Goal: Book appointment/travel/reservation

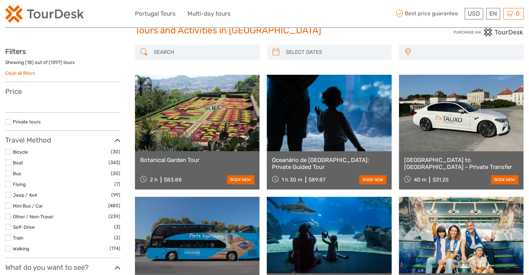
scroll to position [35, 0]
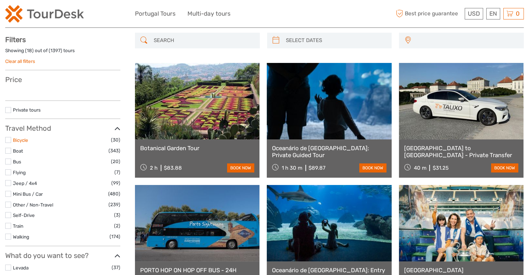
select select
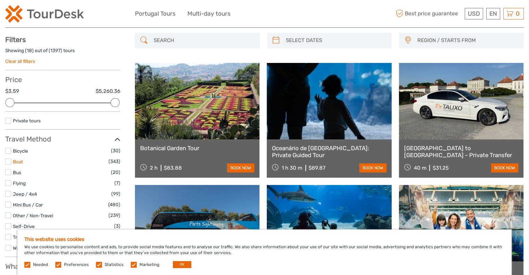
click at [17, 161] on link "Boat" at bounding box center [18, 162] width 10 height 6
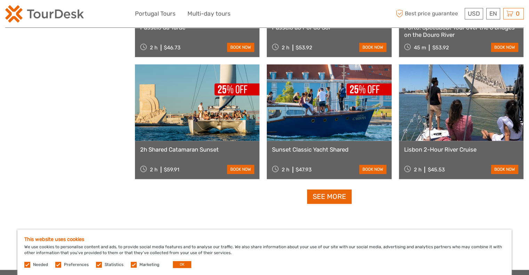
scroll to position [701, 0]
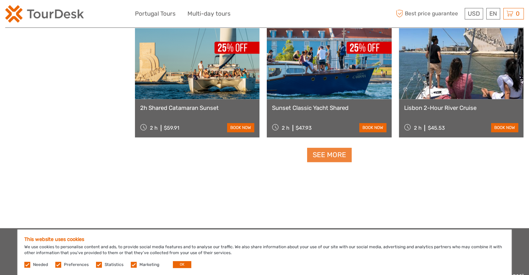
click at [332, 155] on link "See more" at bounding box center [329, 155] width 45 height 14
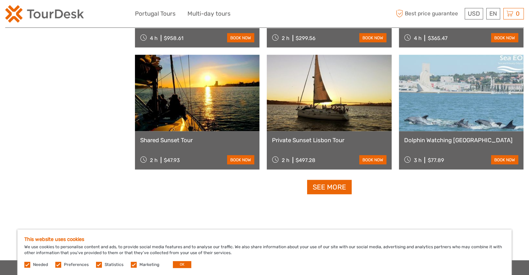
scroll to position [1432, 0]
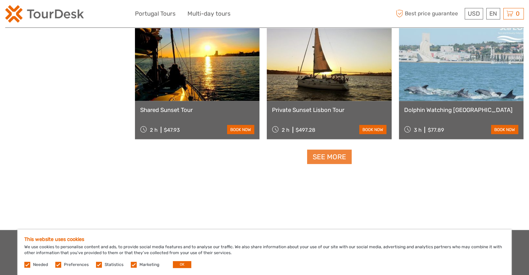
click at [328, 159] on link "See more" at bounding box center [329, 157] width 45 height 14
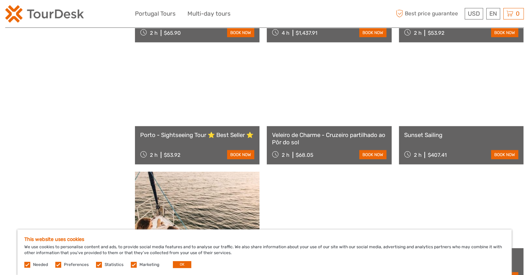
scroll to position [2024, 0]
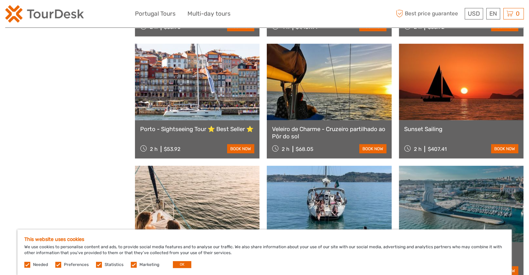
click at [184, 107] on link at bounding box center [197, 82] width 125 height 77
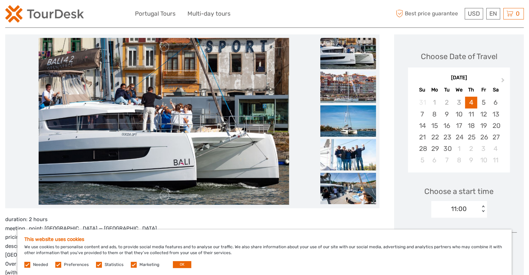
scroll to position [70, 0]
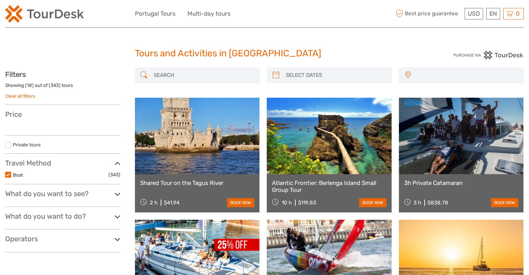
select select
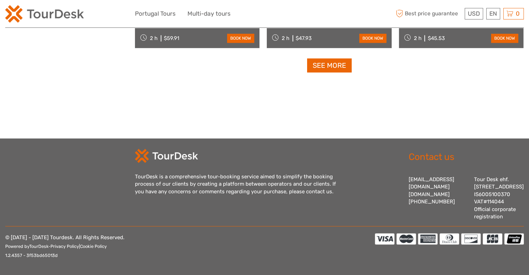
select select
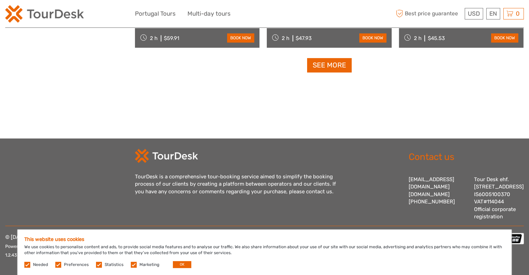
scroll to position [0, 0]
click at [180, 267] on button "OK" at bounding box center [182, 264] width 18 height 7
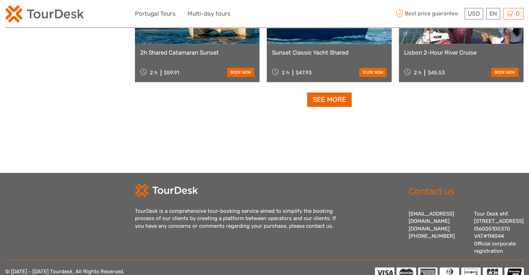
scroll to position [693, 0]
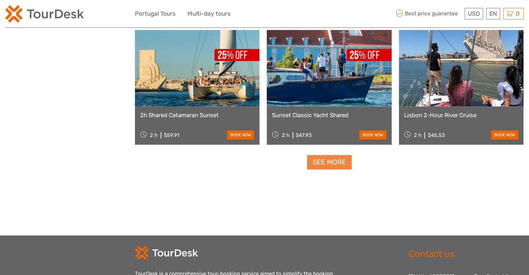
click at [324, 160] on link "See more" at bounding box center [329, 162] width 45 height 14
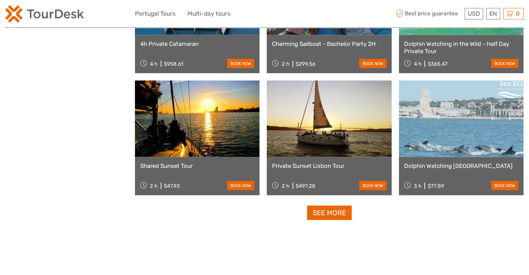
scroll to position [1390, 0]
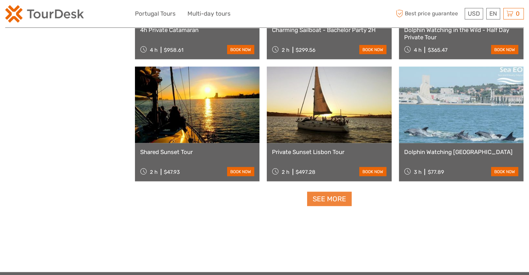
click at [321, 198] on link "See more" at bounding box center [329, 199] width 45 height 14
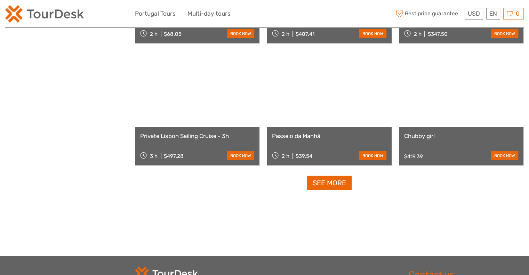
scroll to position [2156, 0]
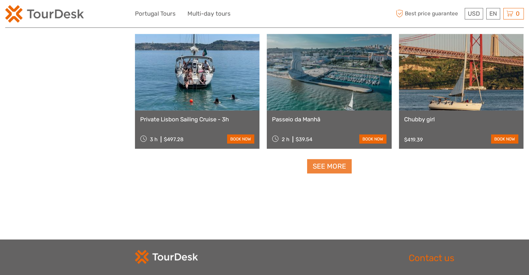
click at [334, 163] on link "See more" at bounding box center [329, 166] width 45 height 14
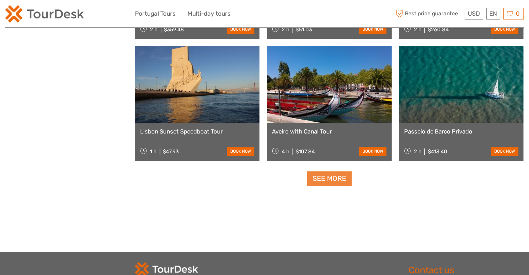
scroll to position [2887, 0]
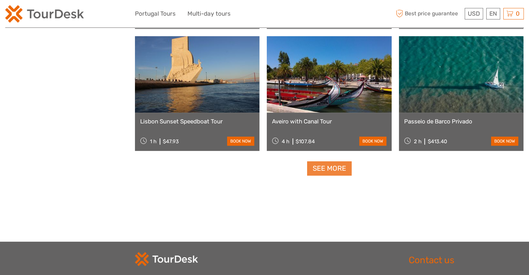
click at [326, 170] on link "See more" at bounding box center [329, 169] width 45 height 14
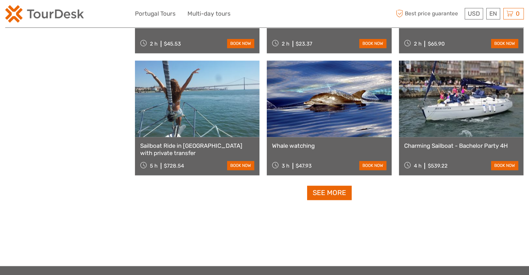
scroll to position [3618, 0]
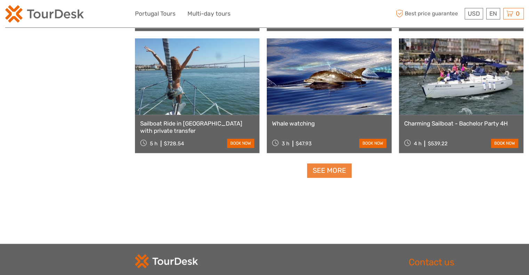
click at [326, 170] on link "See more" at bounding box center [329, 171] width 45 height 14
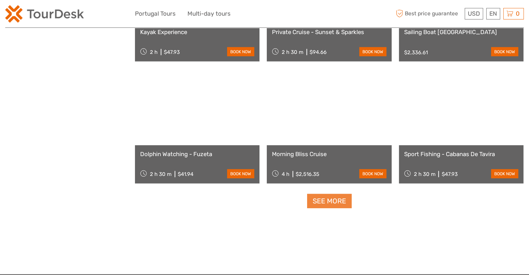
scroll to position [4349, 0]
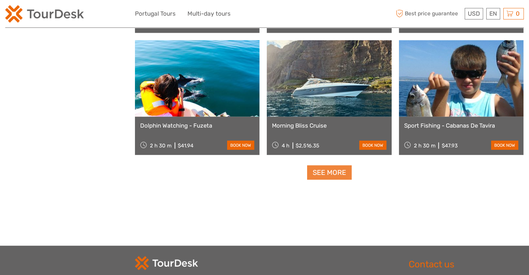
click at [327, 174] on link "See more" at bounding box center [329, 173] width 45 height 14
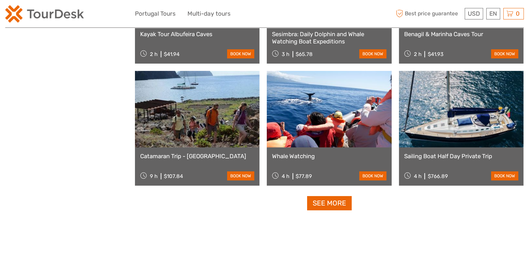
scroll to position [5080, 0]
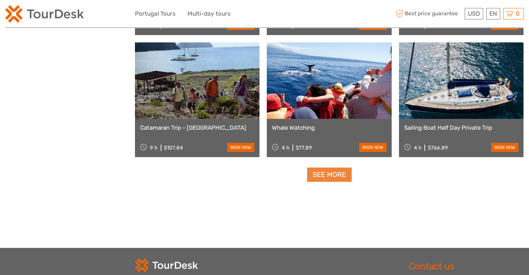
click at [327, 177] on link "See more" at bounding box center [329, 175] width 45 height 14
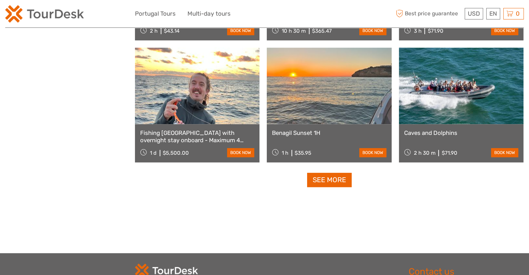
scroll to position [5811, 0]
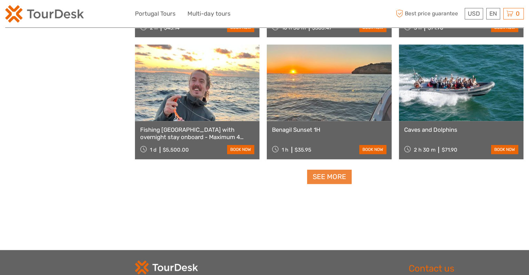
click at [329, 176] on link "See more" at bounding box center [329, 177] width 45 height 14
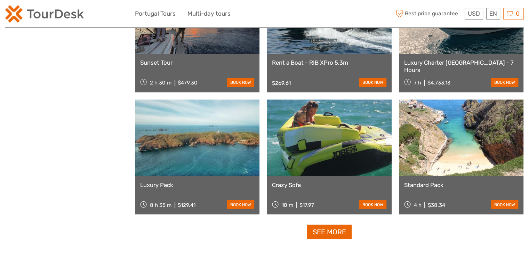
scroll to position [6507, 0]
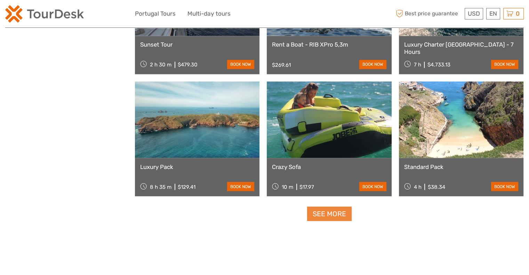
click at [313, 213] on link "See more" at bounding box center [329, 214] width 45 height 14
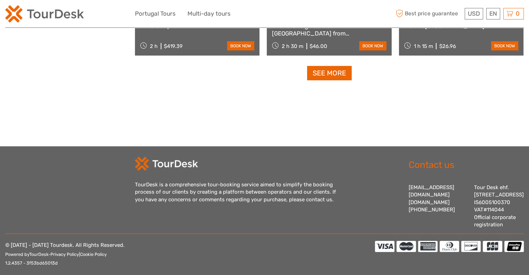
scroll to position [7396, 0]
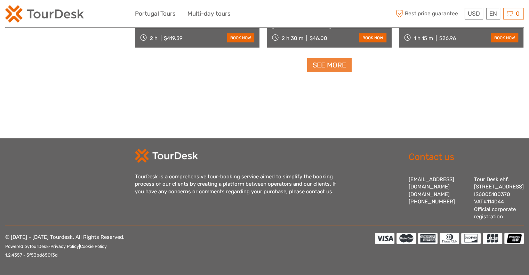
click at [327, 59] on link "See more" at bounding box center [329, 65] width 45 height 14
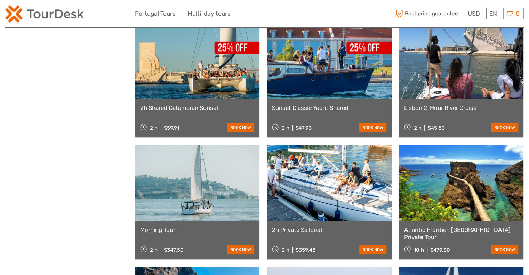
scroll to position [39, 0]
